Goal: Book appointment/travel/reservation

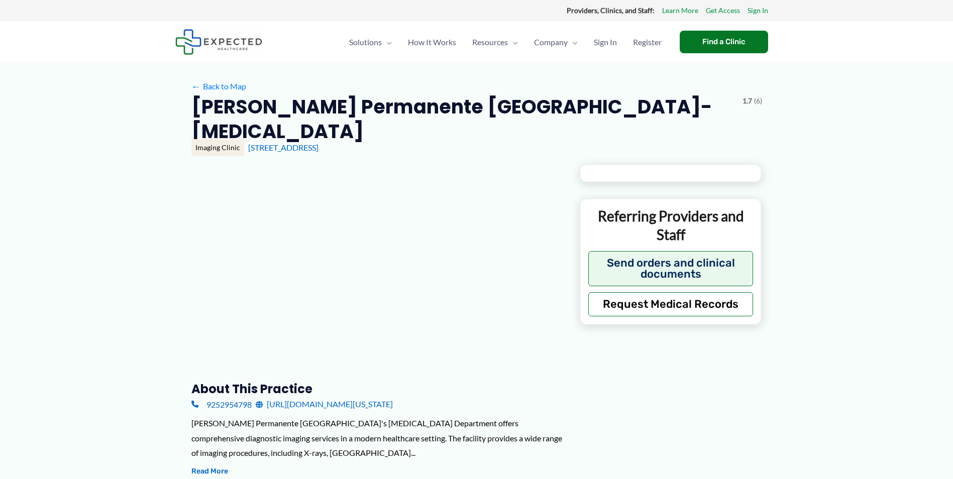
type input "**********"
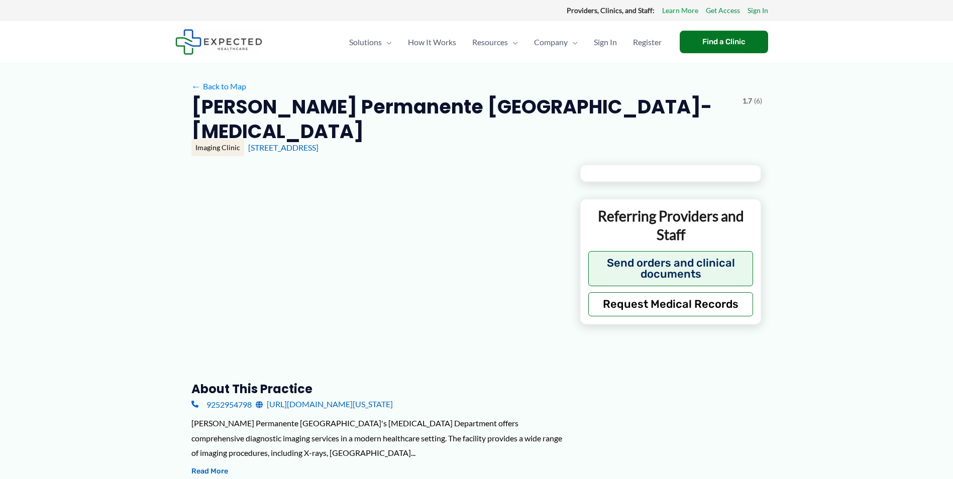
type input "**********"
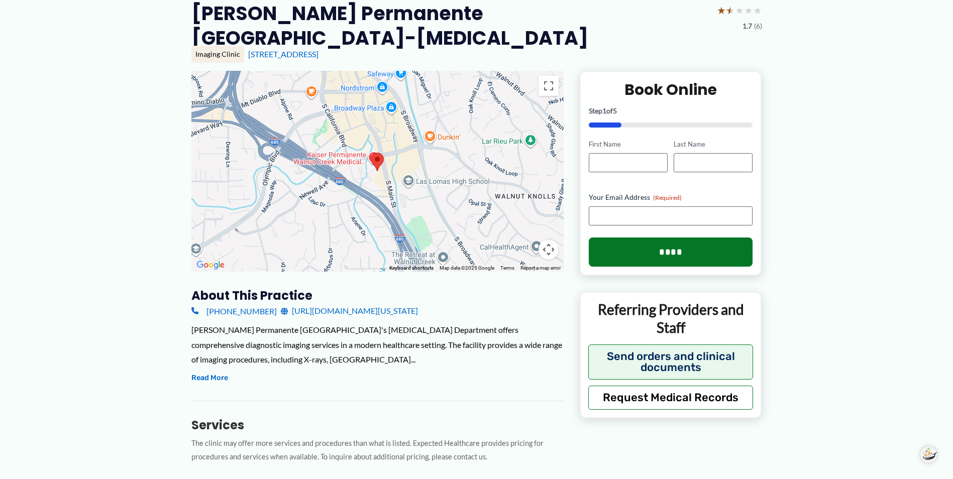
scroll to position [101, 0]
